Goal: Communication & Community: Ask a question

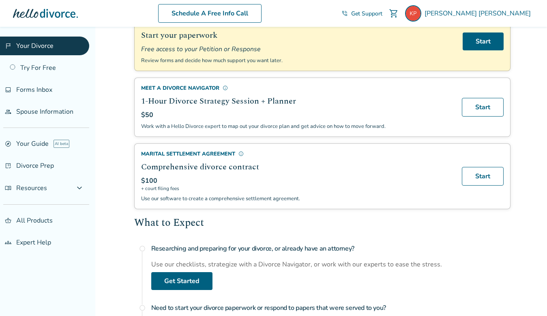
scroll to position [104, 0]
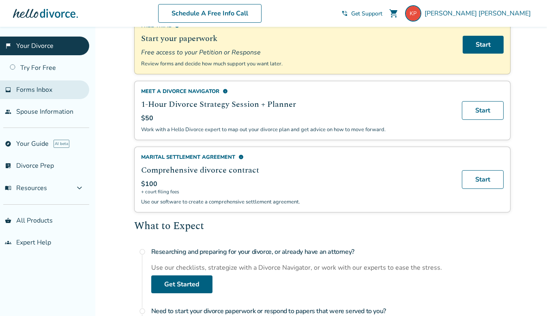
click at [48, 90] on span "Forms Inbox" at bounding box center [34, 89] width 36 height 9
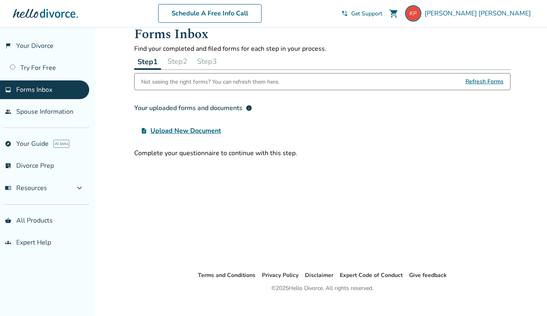
scroll to position [17, 0]
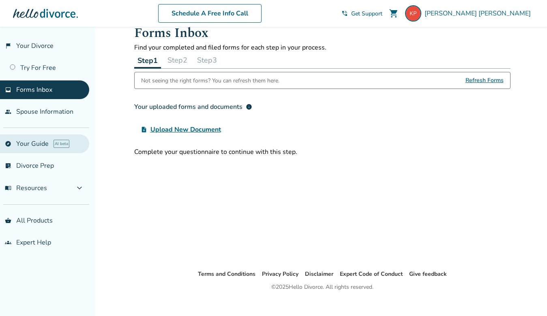
click at [42, 144] on link "explore Your Guide AI beta" at bounding box center [44, 143] width 89 height 19
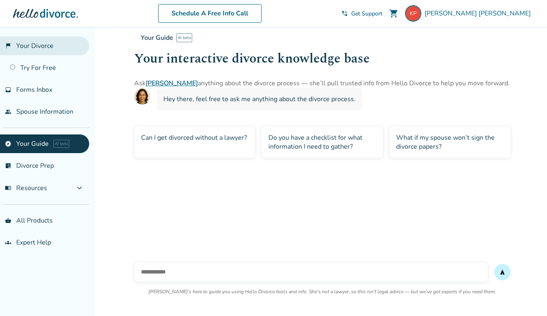
click at [50, 45] on link "flag_2 Your Divorce" at bounding box center [44, 46] width 89 height 19
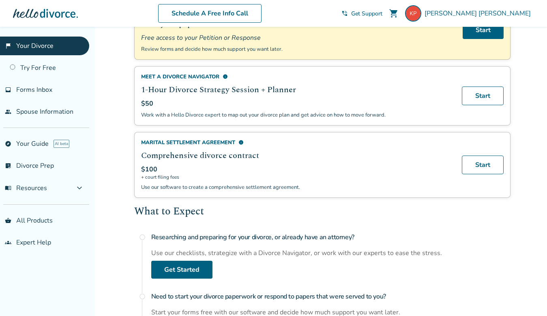
scroll to position [117, 0]
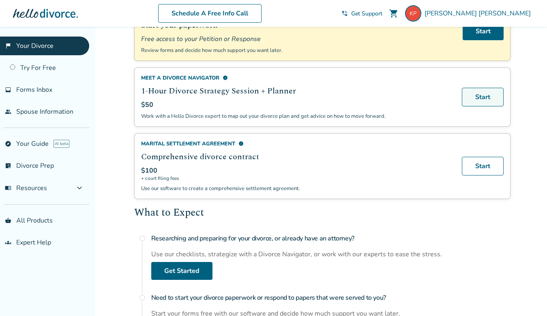
click at [481, 98] on link "Start" at bounding box center [483, 97] width 42 height 19
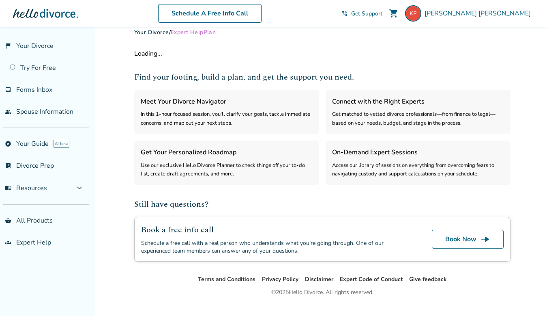
scroll to position [13, 0]
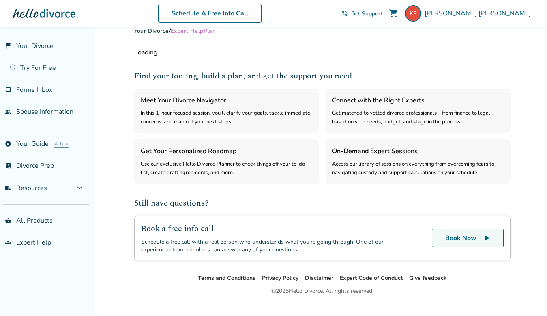
click at [458, 242] on link "Book Now line_end_arrow" at bounding box center [468, 237] width 72 height 19
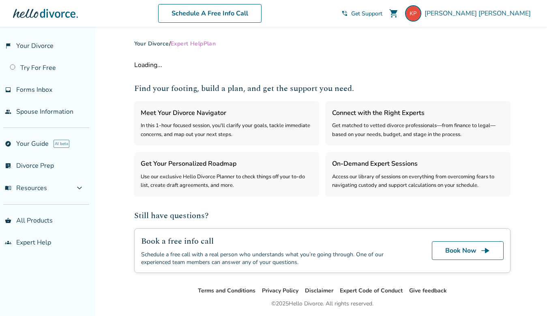
select select "***"
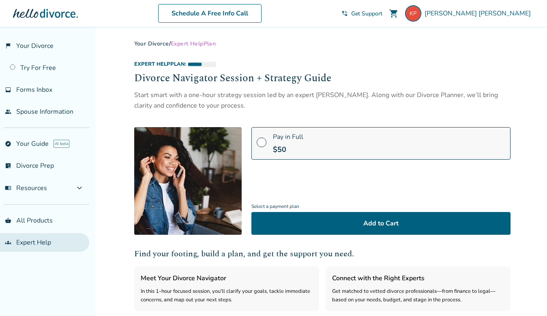
click at [34, 243] on link "groups Expert Help" at bounding box center [44, 242] width 89 height 19
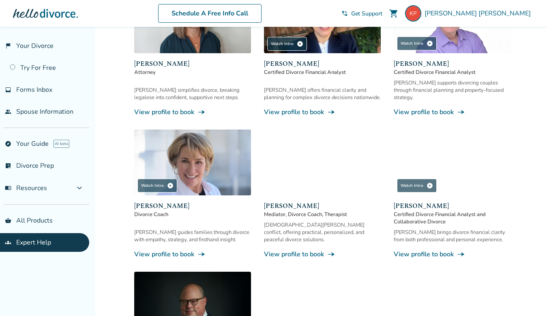
scroll to position [301, 0]
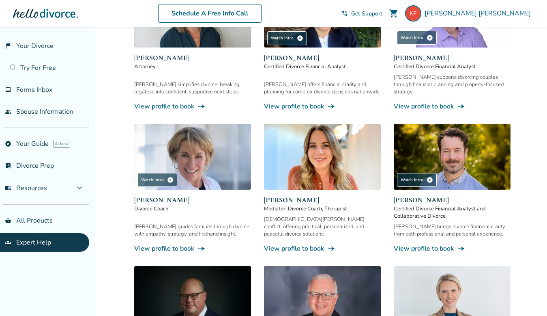
click at [295, 244] on link "View profile to book line_end_arrow_notch" at bounding box center [322, 248] width 117 height 9
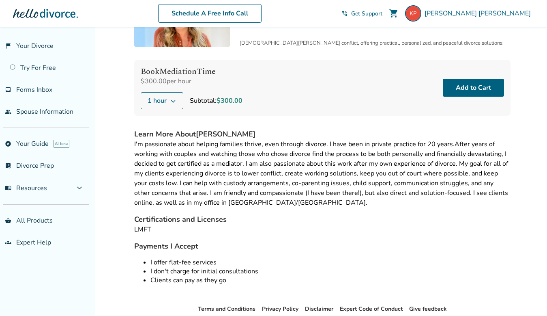
scroll to position [66, 0]
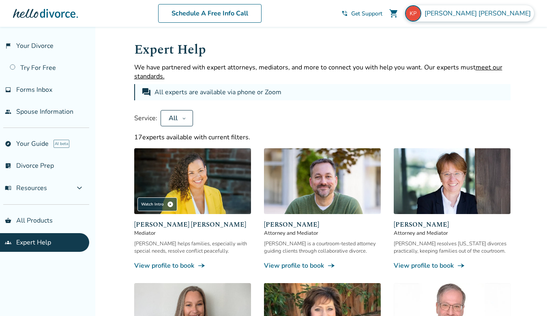
click at [500, 15] on span "Kelly Pendergast" at bounding box center [480, 13] width 110 height 9
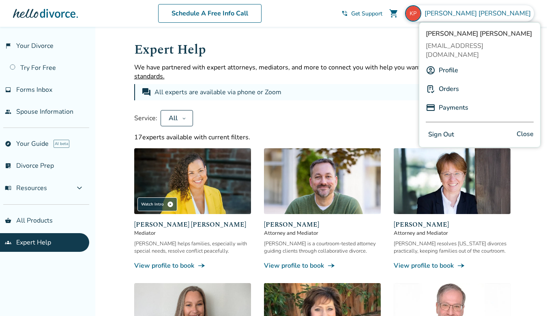
click at [446, 81] on link "Orders" at bounding box center [449, 88] width 20 height 15
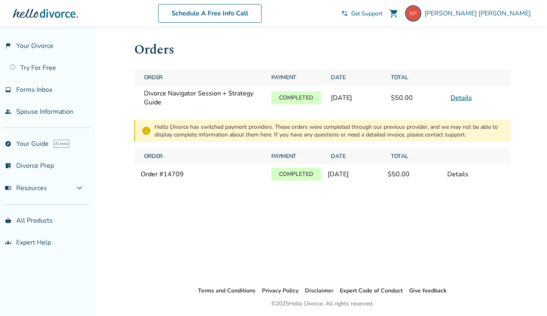
click at [465, 99] on link "Details" at bounding box center [461, 97] width 21 height 9
click at [382, 13] on span "Get Support" at bounding box center [366, 14] width 31 height 8
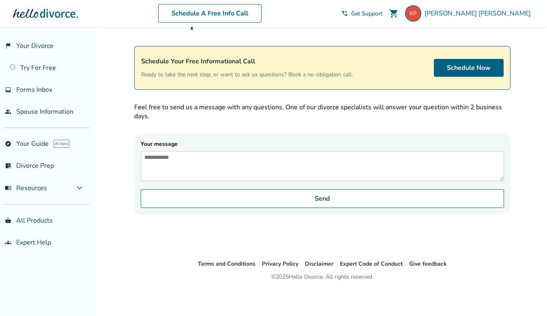
scroll to position [27, 0]
click at [277, 161] on textarea "Your message" at bounding box center [322, 166] width 363 height 30
type textarea "**********"
click at [196, 233] on div "**********" at bounding box center [322, 129] width 389 height 259
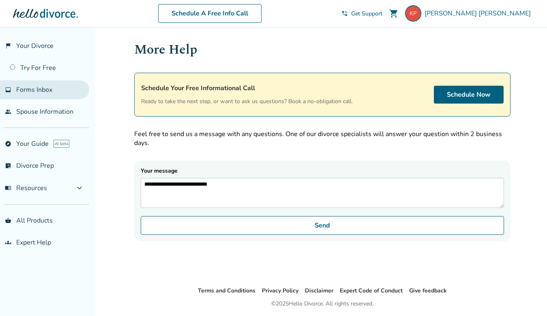
scroll to position [0, 0]
click at [37, 90] on span "Forms Inbox" at bounding box center [34, 89] width 36 height 9
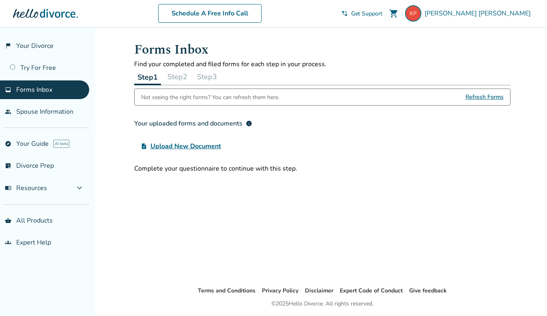
click at [185, 80] on button "Step 2" at bounding box center [177, 77] width 26 height 16
click at [219, 79] on button "Step 3" at bounding box center [207, 77] width 26 height 16
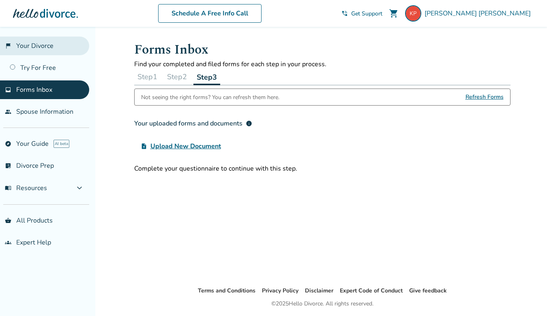
click at [42, 46] on link "flag_2 Your Divorce" at bounding box center [44, 46] width 89 height 19
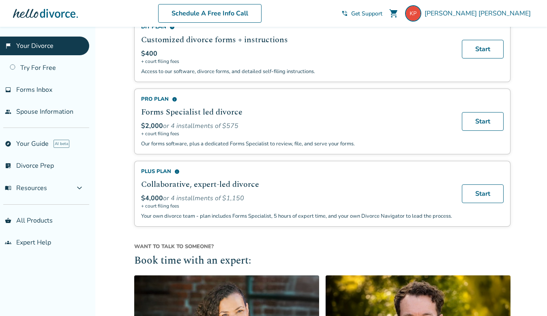
scroll to position [507, 0]
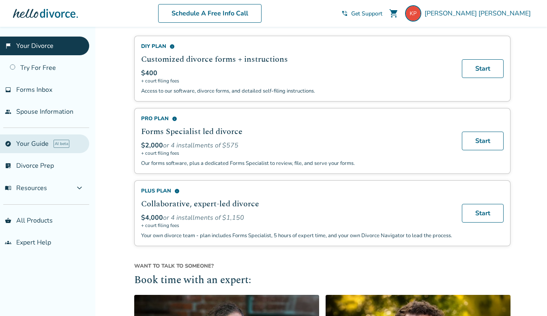
click at [43, 143] on link "explore Your Guide AI beta" at bounding box center [44, 143] width 89 height 19
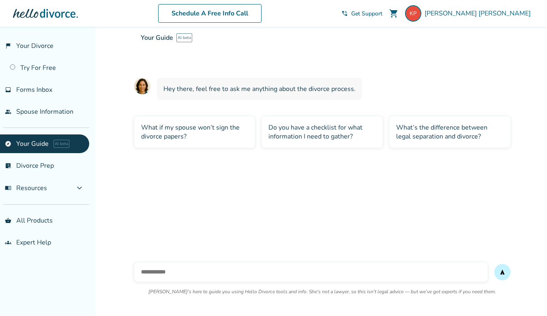
click at [174, 280] on input "text" at bounding box center [311, 271] width 354 height 19
type input "**********"
click at [502, 272] on button "send" at bounding box center [502, 272] width 16 height 16
